Goal: Browse casually: Explore the website without a specific task or goal

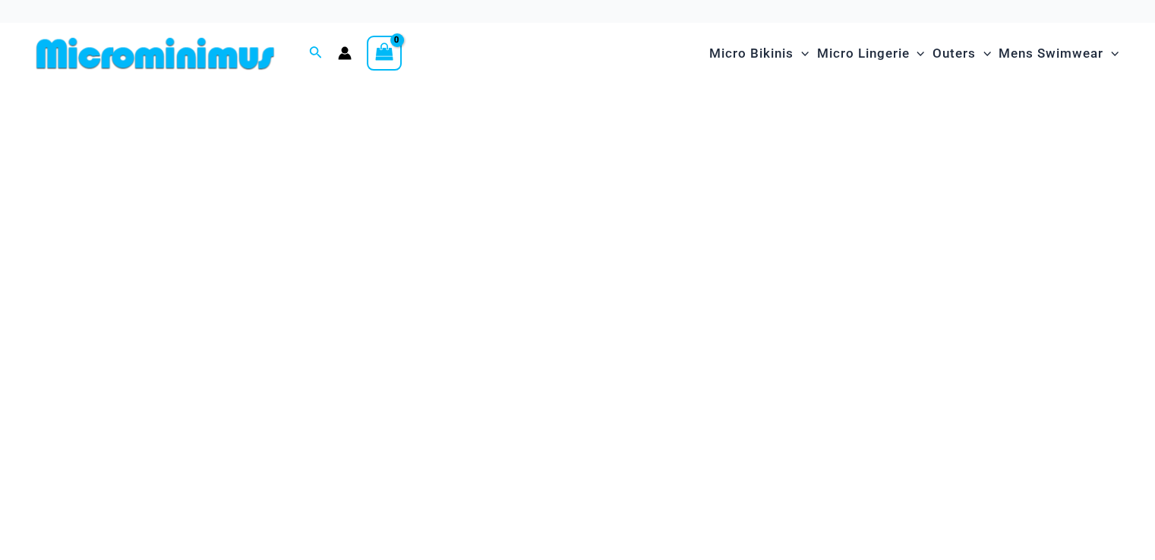
drag, startPoint x: 0, startPoint y: 0, endPoint x: 574, endPoint y: 395, distance: 697.0
click at [574, 395] on img at bounding box center [577, 313] width 1100 height 373
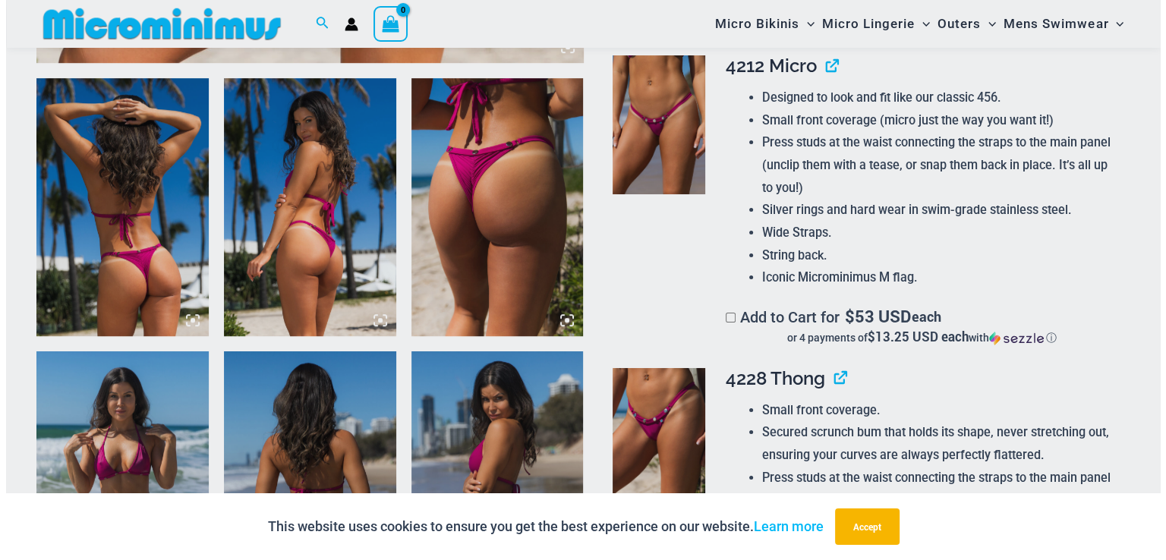
scroll to position [954, 0]
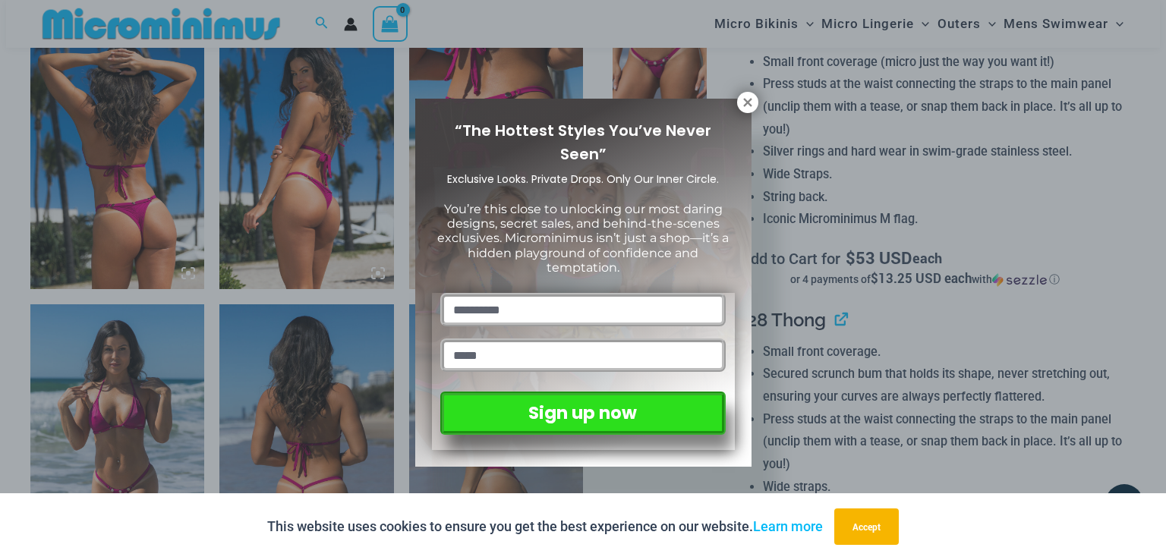
drag, startPoint x: 1160, startPoint y: 27, endPoint x: 1148, endPoint y: 153, distance: 127.3
click at [745, 102] on icon at bounding box center [748, 103] width 14 height 14
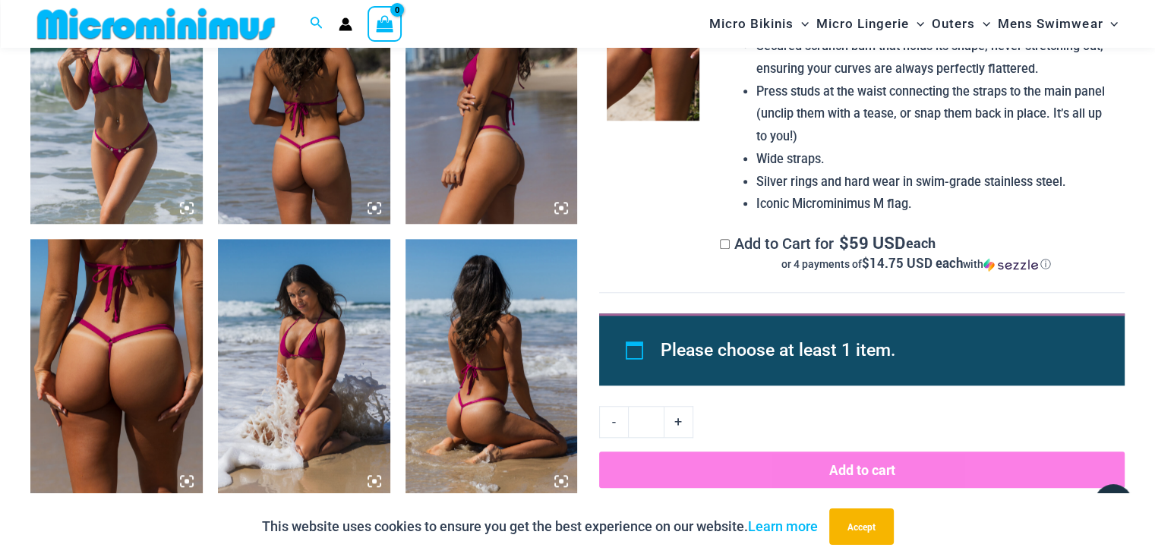
scroll to position [1275, 0]
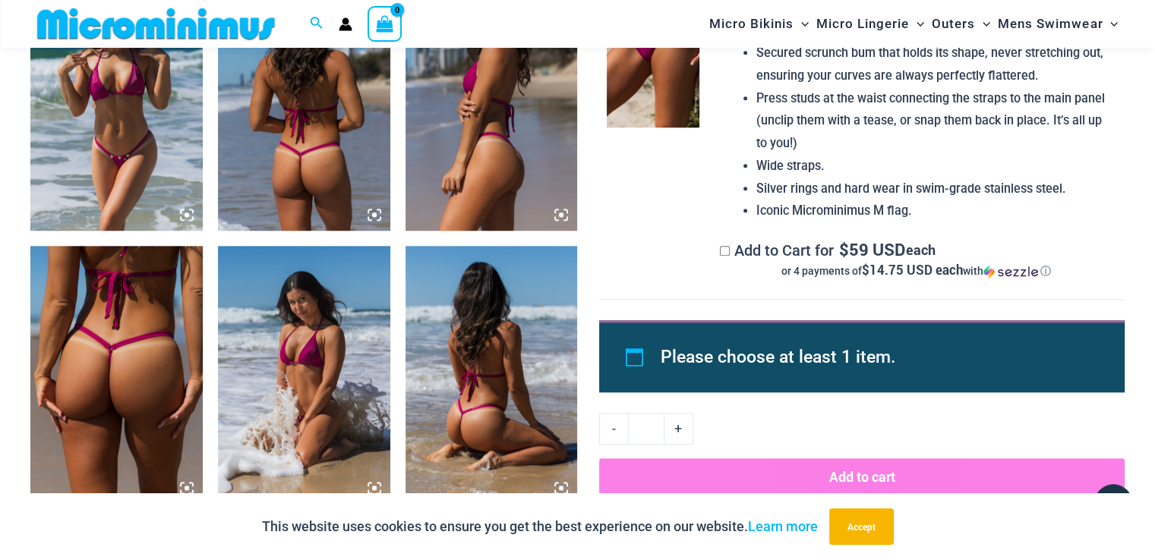
click at [118, 343] on img at bounding box center [116, 375] width 172 height 258
click at [118, 342] on div at bounding box center [577, 280] width 1155 height 560
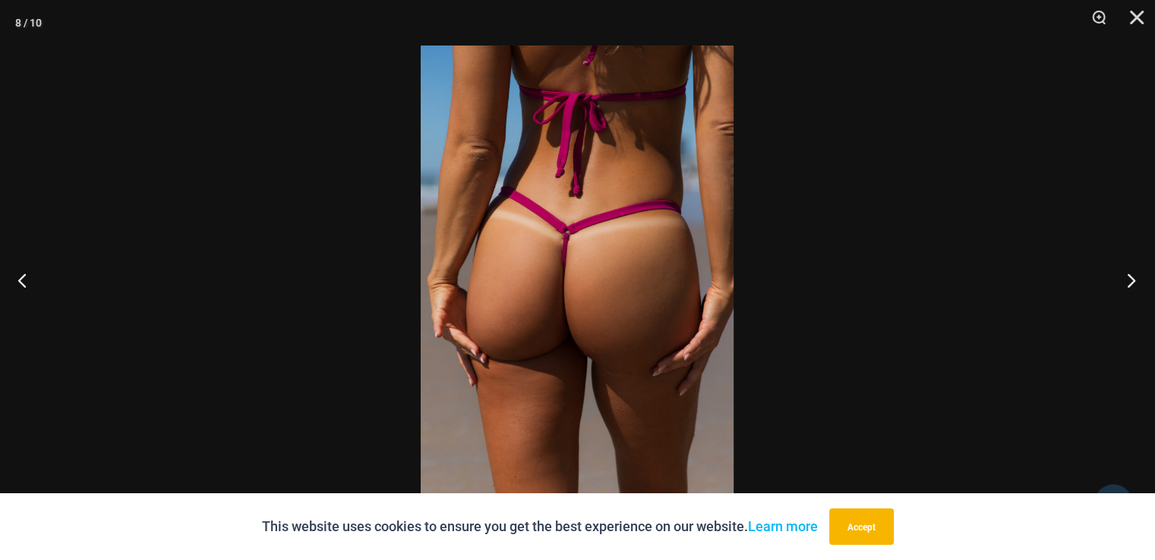
click at [1135, 274] on button "Next" at bounding box center [1126, 280] width 57 height 76
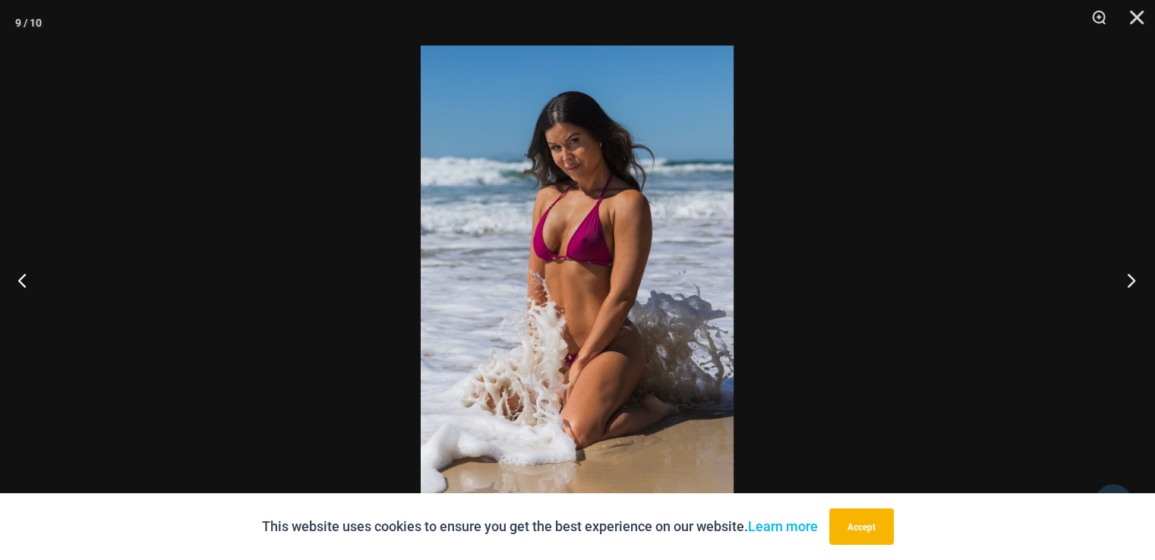
click at [1129, 276] on button "Next" at bounding box center [1126, 280] width 57 height 76
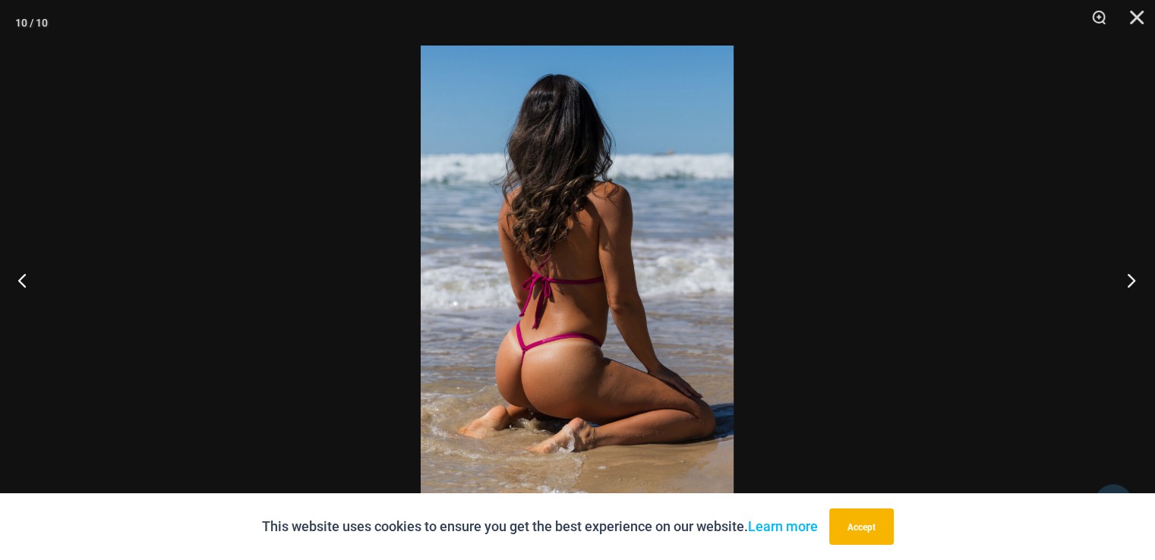
click at [1128, 276] on button "Next" at bounding box center [1126, 280] width 57 height 76
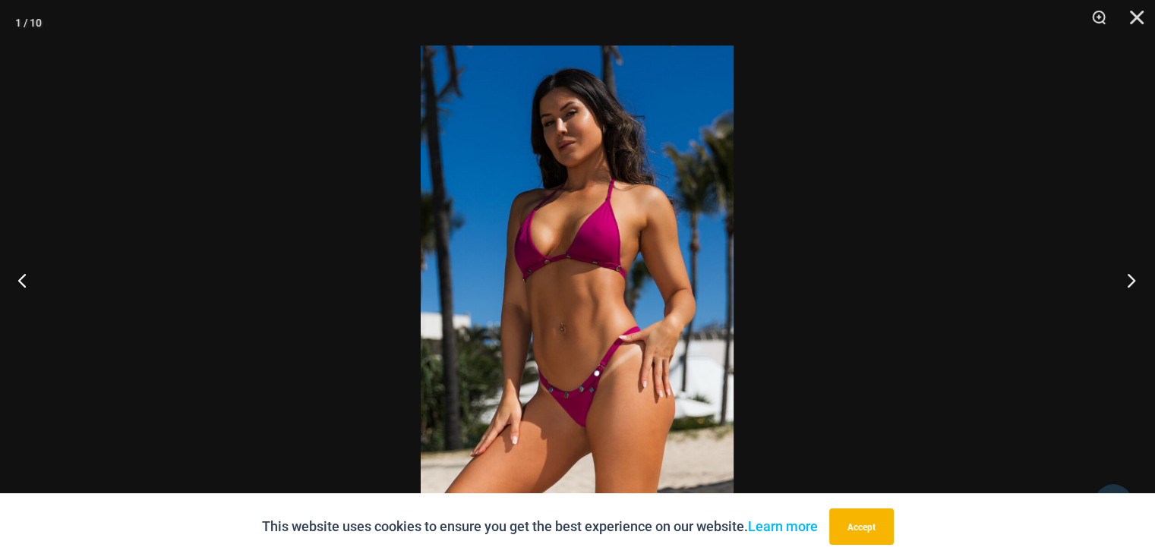
click at [1128, 276] on button "Next" at bounding box center [1126, 280] width 57 height 76
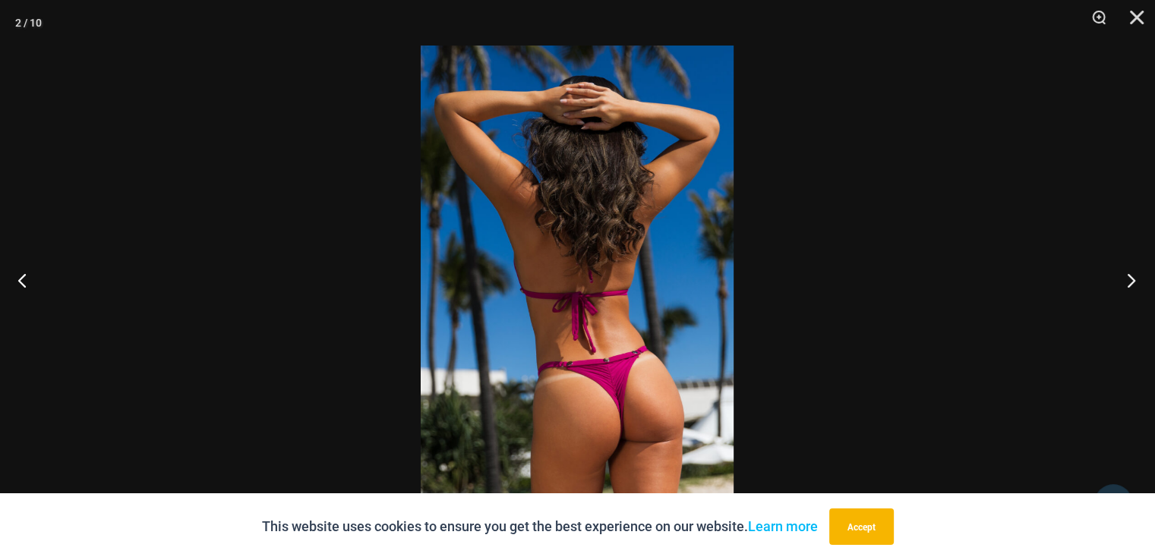
click at [1128, 277] on button "Next" at bounding box center [1126, 280] width 57 height 76
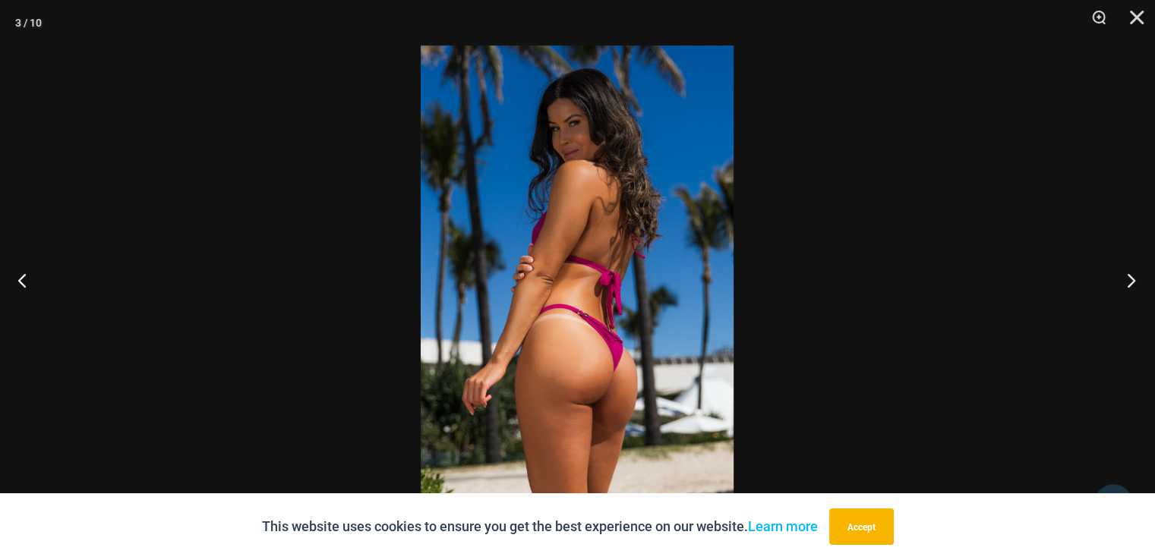
click at [1128, 277] on button "Next" at bounding box center [1126, 280] width 57 height 76
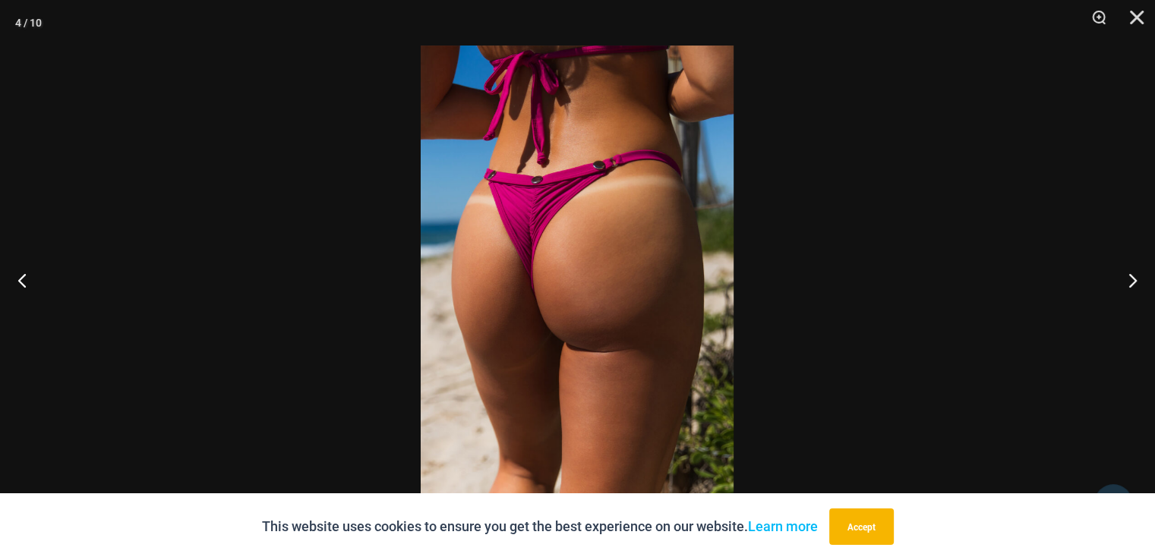
click at [507, 251] on img at bounding box center [577, 280] width 313 height 469
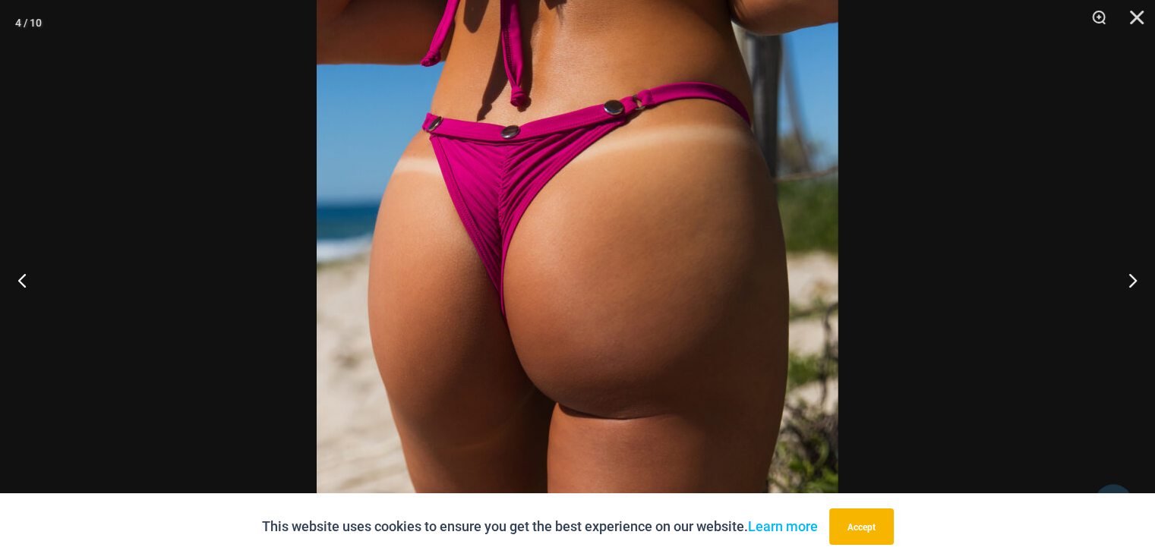
click at [507, 251] on img at bounding box center [578, 299] width 522 height 782
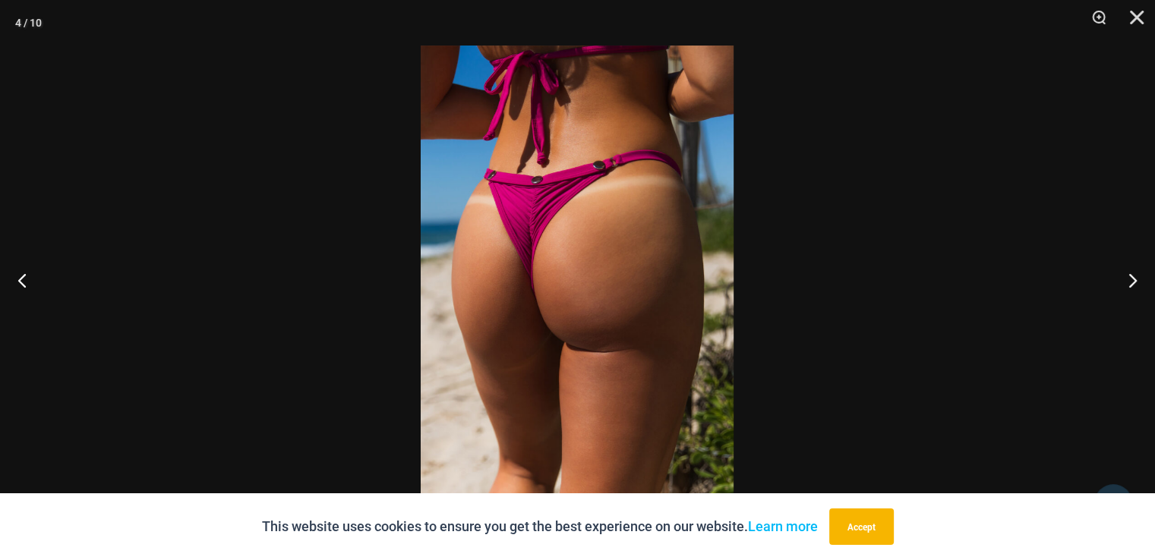
click at [507, 251] on img at bounding box center [577, 280] width 313 height 469
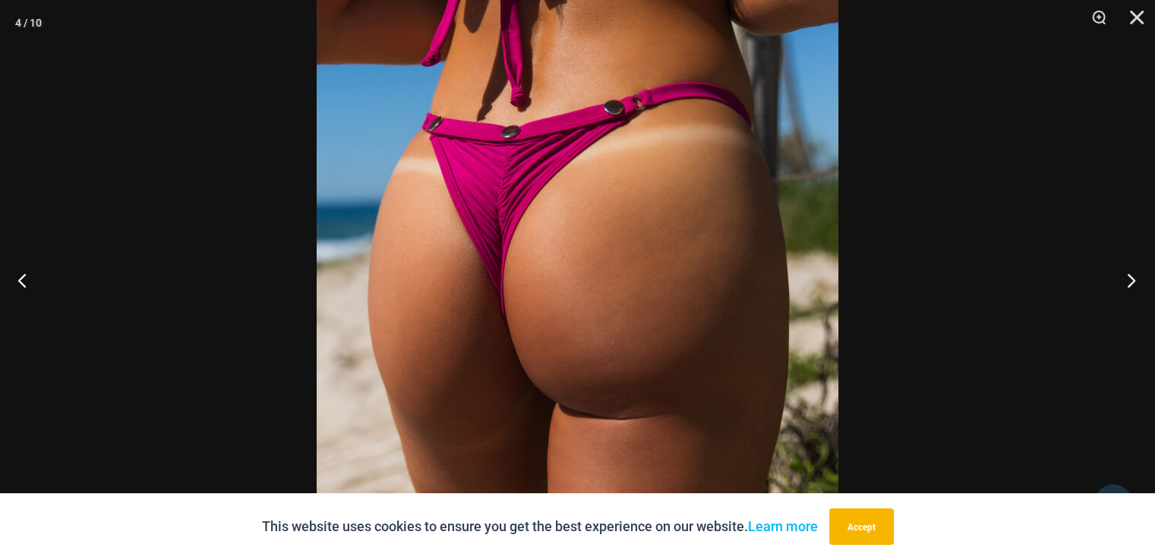
click at [1134, 275] on button "Next" at bounding box center [1126, 280] width 57 height 76
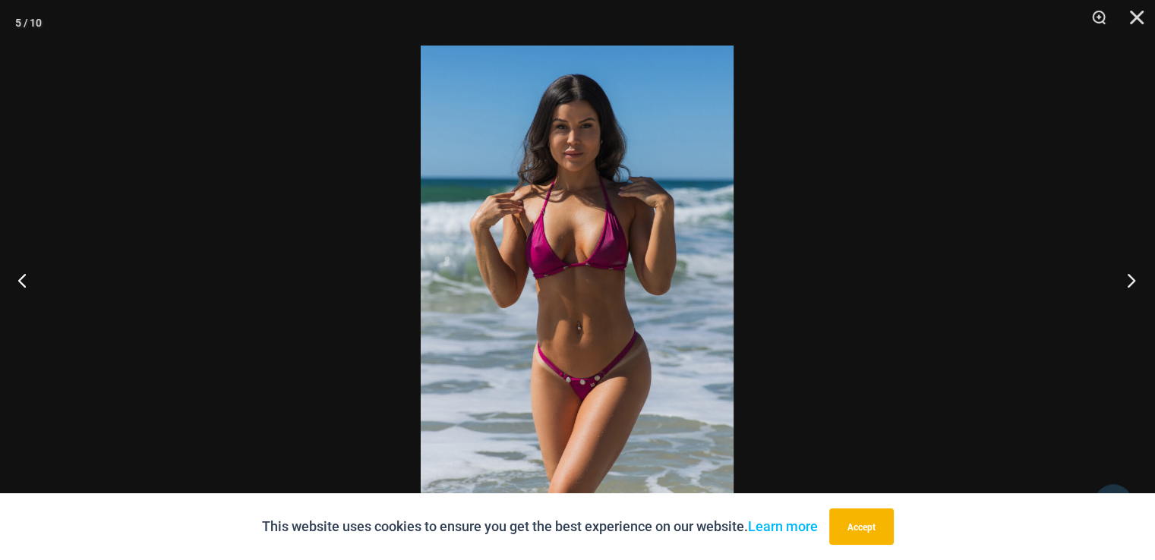
click at [1134, 275] on button "Next" at bounding box center [1126, 280] width 57 height 76
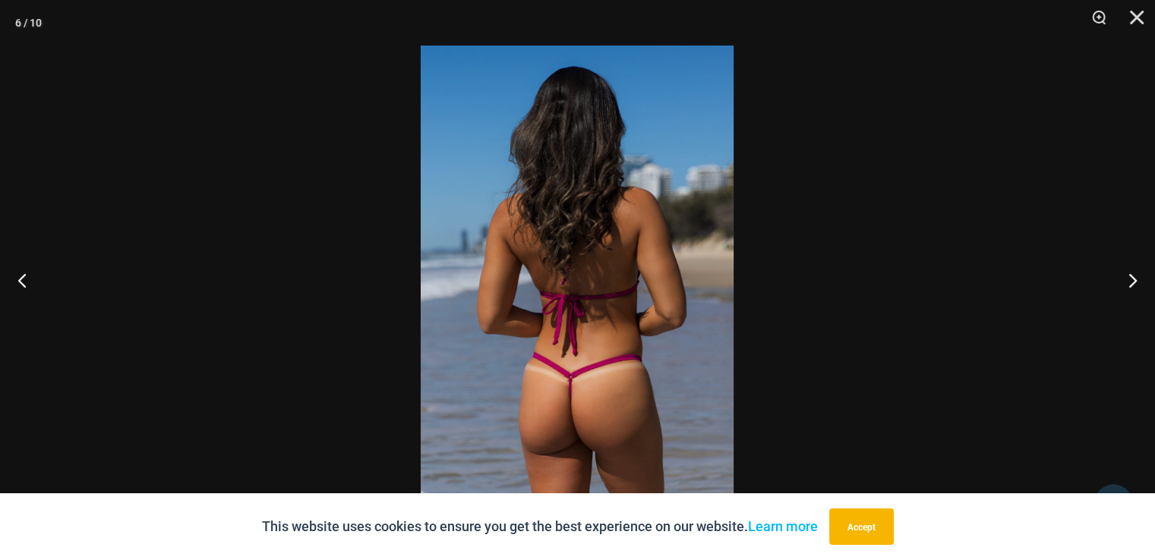
click at [671, 219] on img at bounding box center [577, 280] width 313 height 469
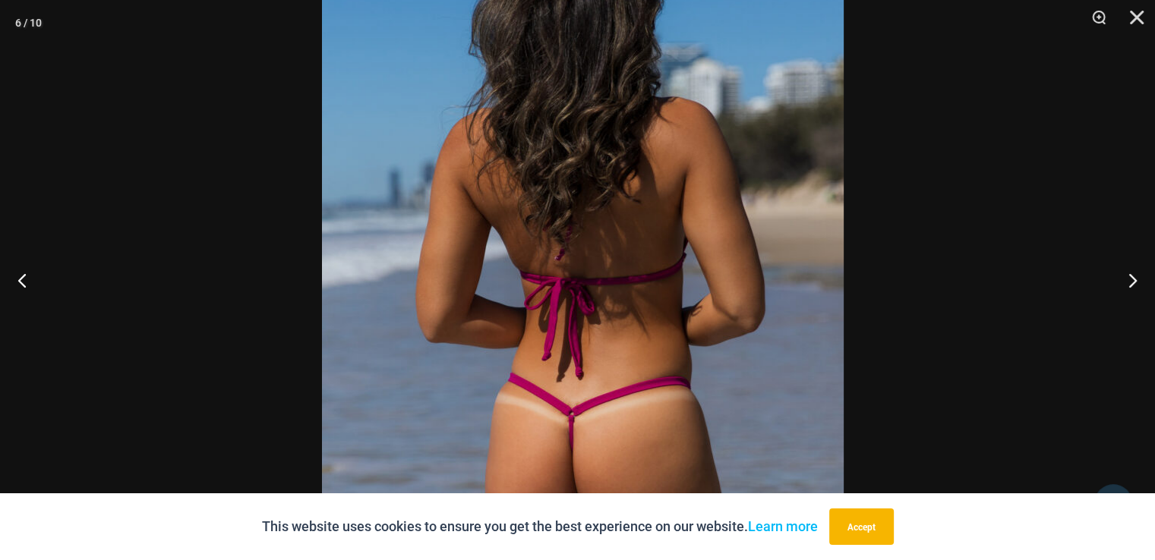
click at [776, 65] on img at bounding box center [583, 253] width 522 height 782
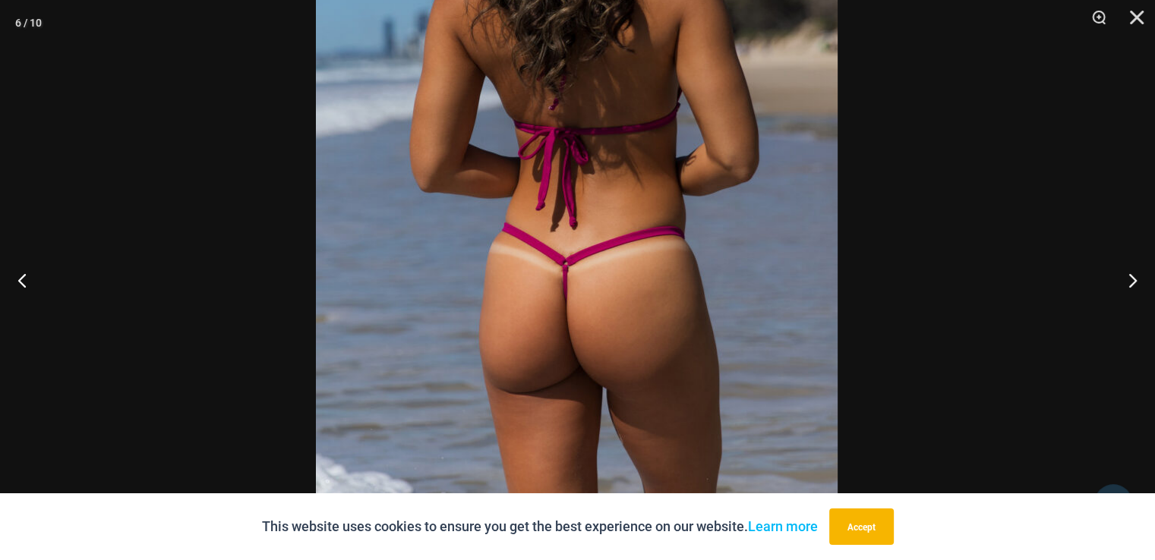
click at [784, 140] on img at bounding box center [577, 103] width 522 height 782
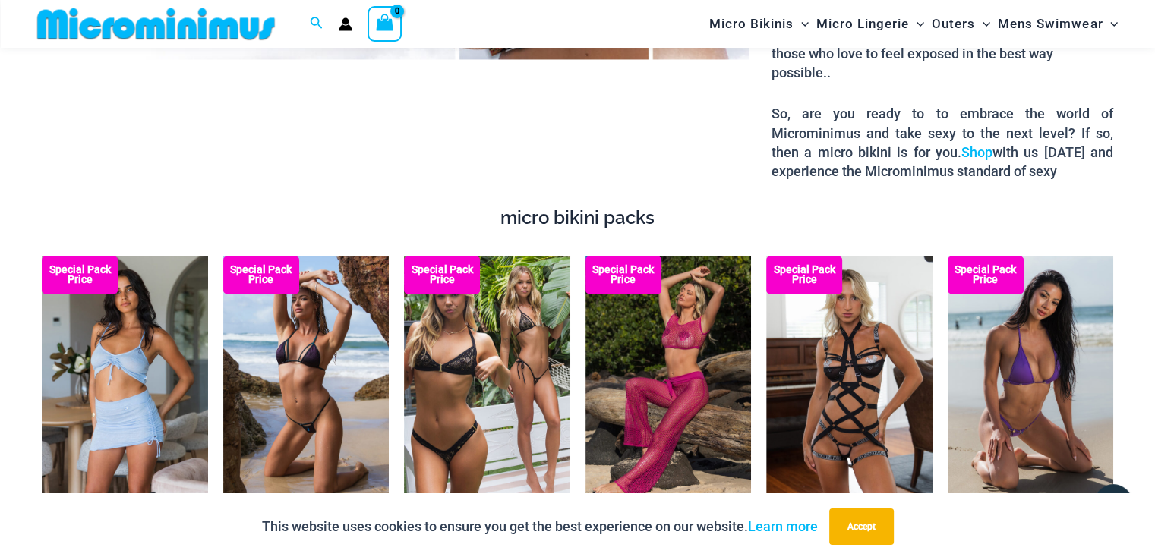
scroll to position [547, 0]
